Goal: Task Accomplishment & Management: Manage account settings

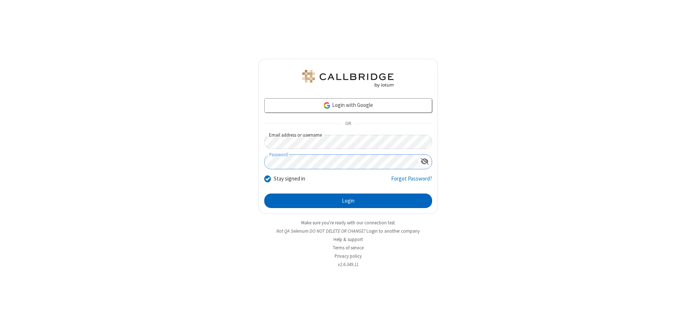
click at [348, 201] on button "Login" at bounding box center [348, 200] width 168 height 14
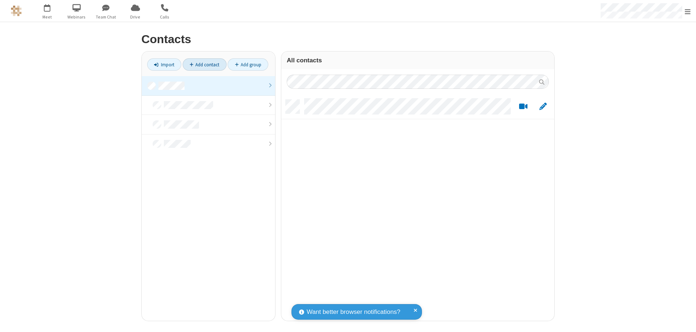
click at [204, 64] on link "Add contact" at bounding box center [205, 64] width 44 height 12
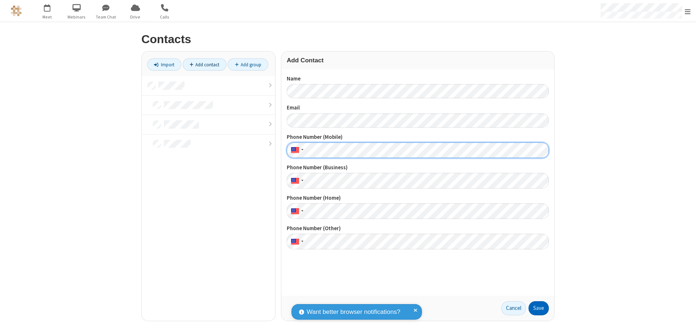
click at [538, 308] on button "Save" at bounding box center [538, 308] width 20 height 14
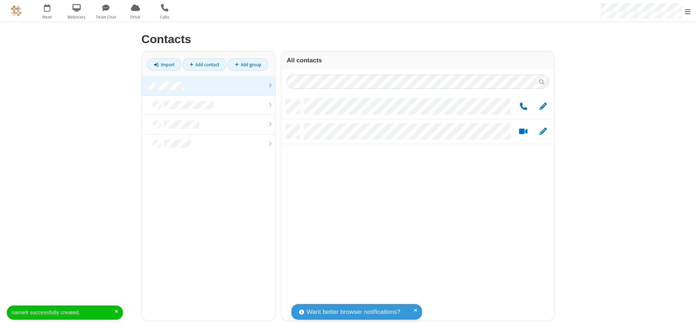
scroll to position [221, 267]
click at [204, 64] on link "Add contact" at bounding box center [205, 64] width 44 height 12
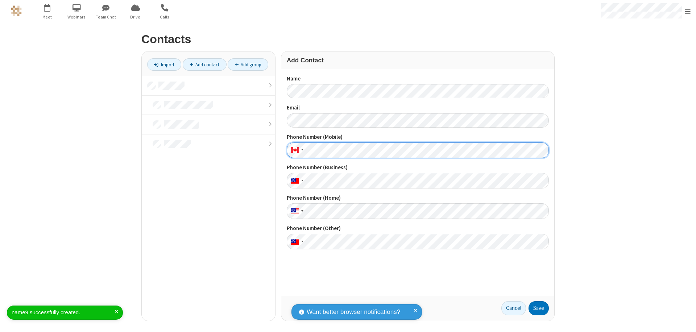
click at [538, 308] on button "Save" at bounding box center [538, 308] width 20 height 14
